Goal: Task Accomplishment & Management: Use online tool/utility

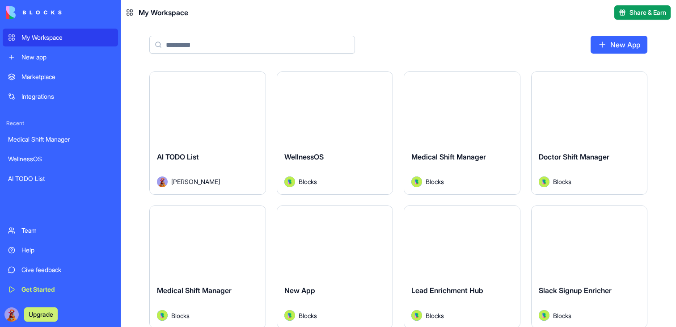
click at [185, 101] on button "Launch" at bounding box center [207, 108] width 67 height 18
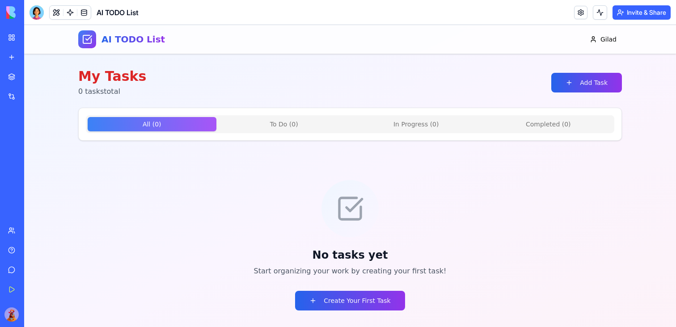
scroll to position [26, 0]
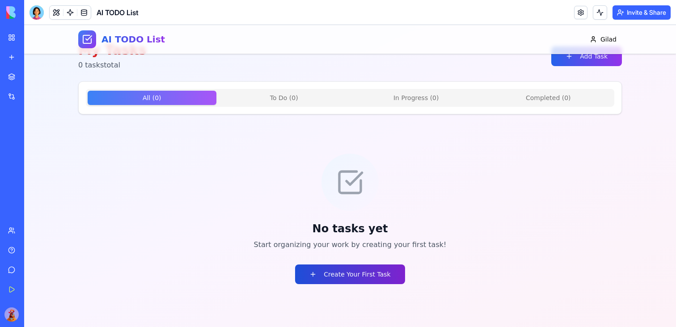
click at [332, 268] on button "Create Your First Task" at bounding box center [350, 275] width 110 height 20
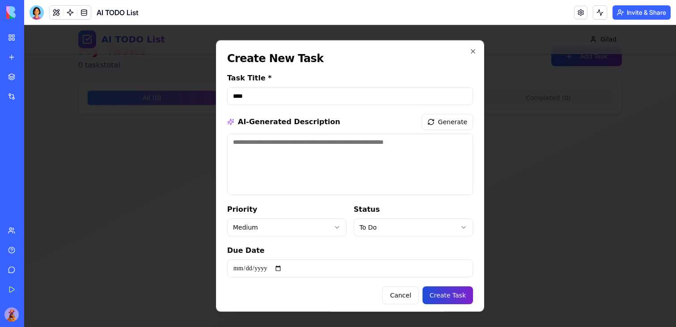
type input "****"
click at [452, 295] on button "Create Task" at bounding box center [448, 296] width 51 height 18
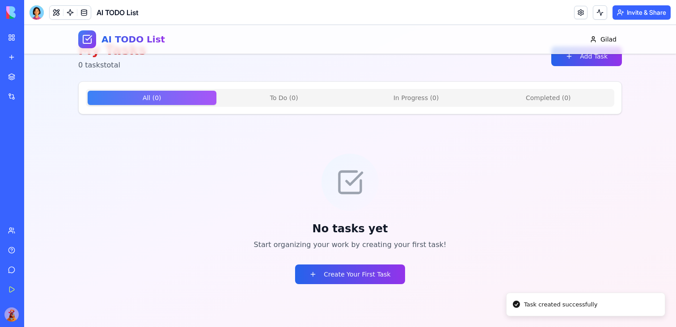
scroll to position [0, 0]
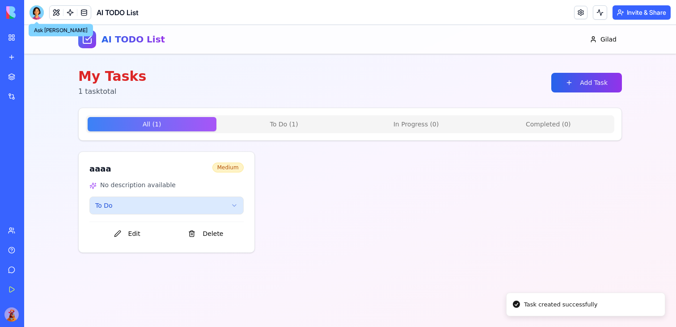
click at [34, 8] on div at bounding box center [37, 12] width 14 height 14
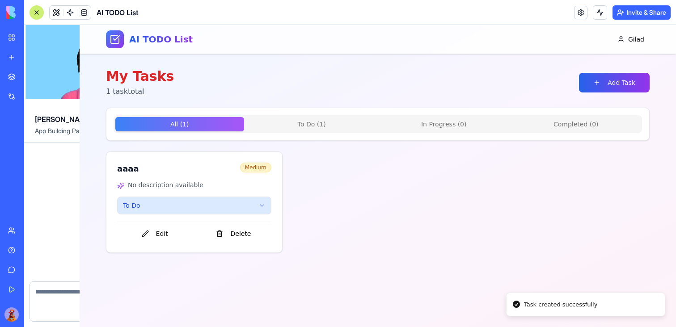
scroll to position [411, 0]
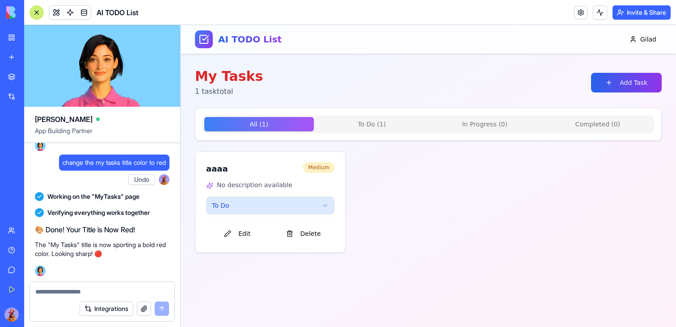
click at [95, 296] on textarea at bounding box center [102, 292] width 134 height 9
type textarea "**********"
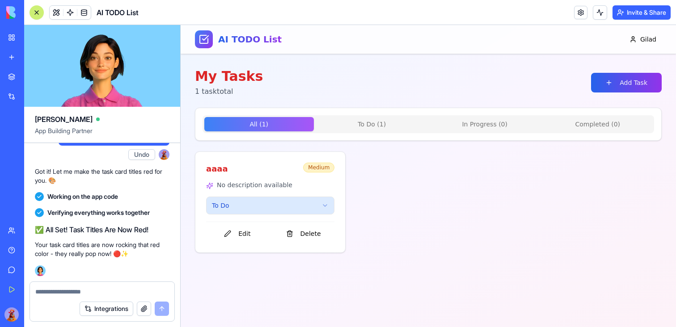
scroll to position [543, 0]
